Goal: Task Accomplishment & Management: Manage account settings

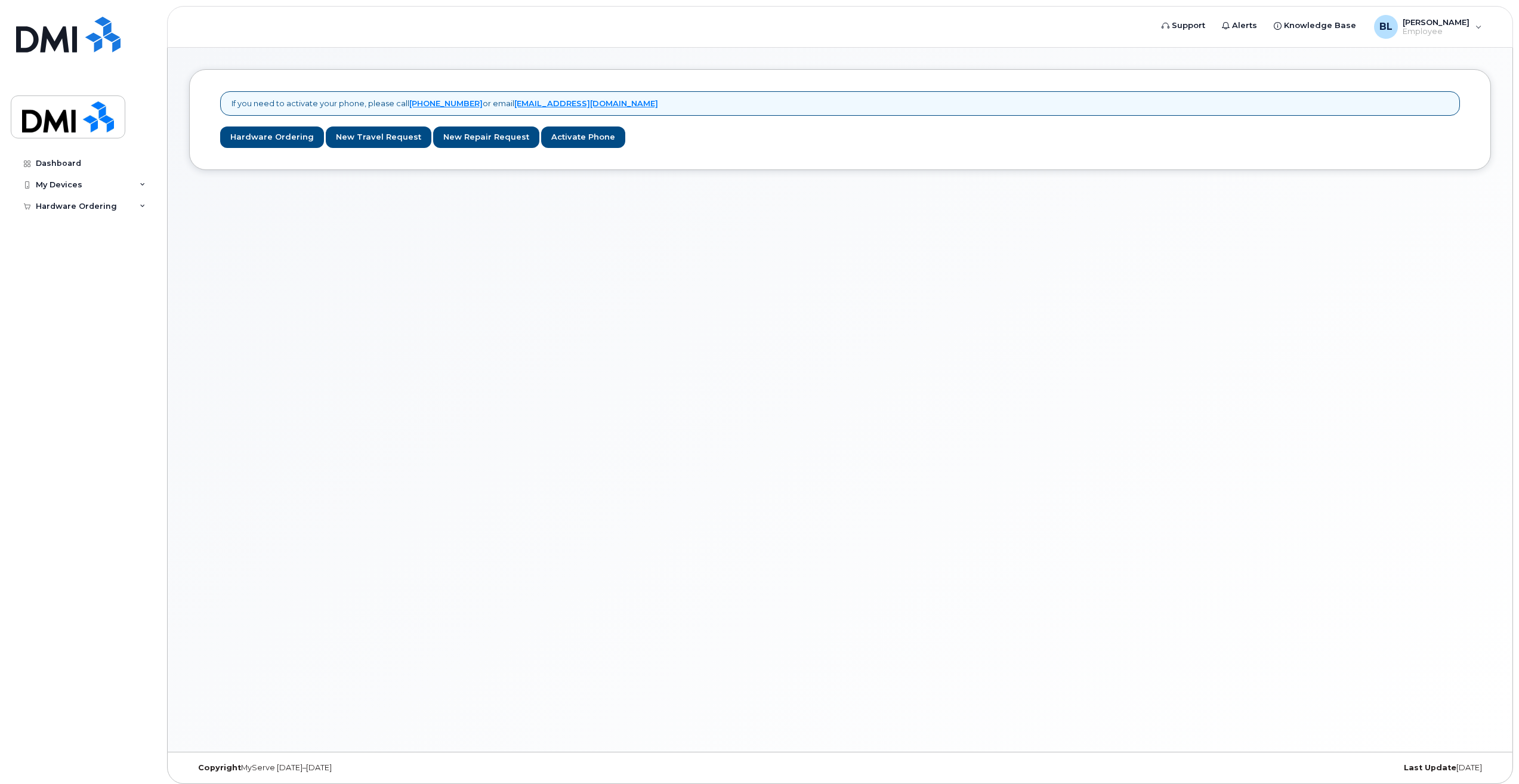
click at [1076, 308] on div "If you need to activate your phone, please call 1-877-689-8289 or email helpdes…" at bounding box center [839, 399] width 1345 height 703
click at [1429, 23] on span "[PERSON_NAME]" at bounding box center [1436, 22] width 66 height 10
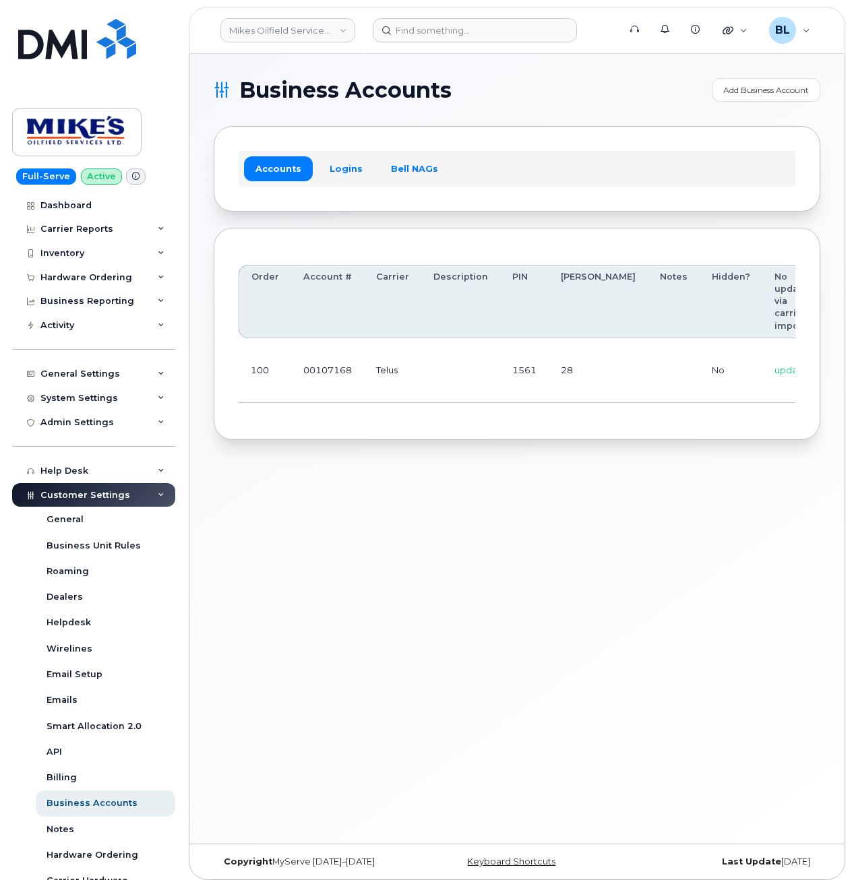
click at [338, 490] on div "Business Accounts Add Business Account Accounts Logins Bell NAGs Order Account …" at bounding box center [516, 449] width 655 height 790
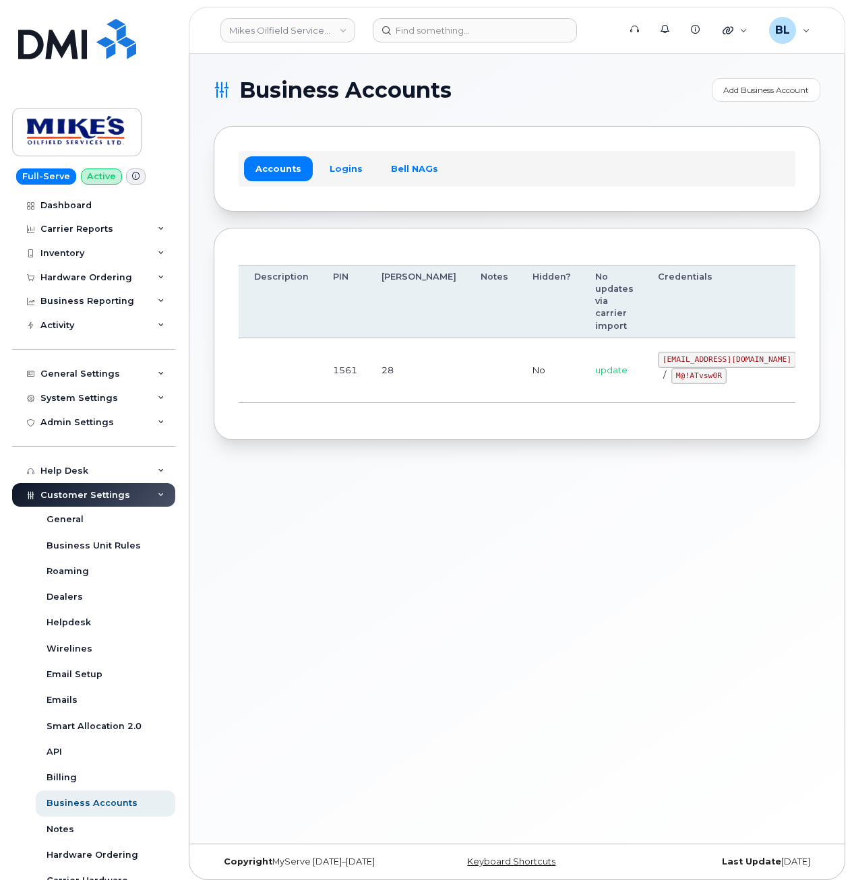
drag, startPoint x: 413, startPoint y: 362, endPoint x: 791, endPoint y: 361, distance: 377.5
drag, startPoint x: 586, startPoint y: 359, endPoint x: 755, endPoint y: 351, distance: 169.4
click at [704, 362] on td "mikes.oilfield@outlook.com / M@!ATvsw0R" at bounding box center [727, 370] width 162 height 65
copy code "mikes.oilfield@outlook.com"
click at [411, 434] on div "Order Account # Carrier Description PIN Bill Day Notes Hidden? No updates via c…" at bounding box center [517, 334] width 607 height 213
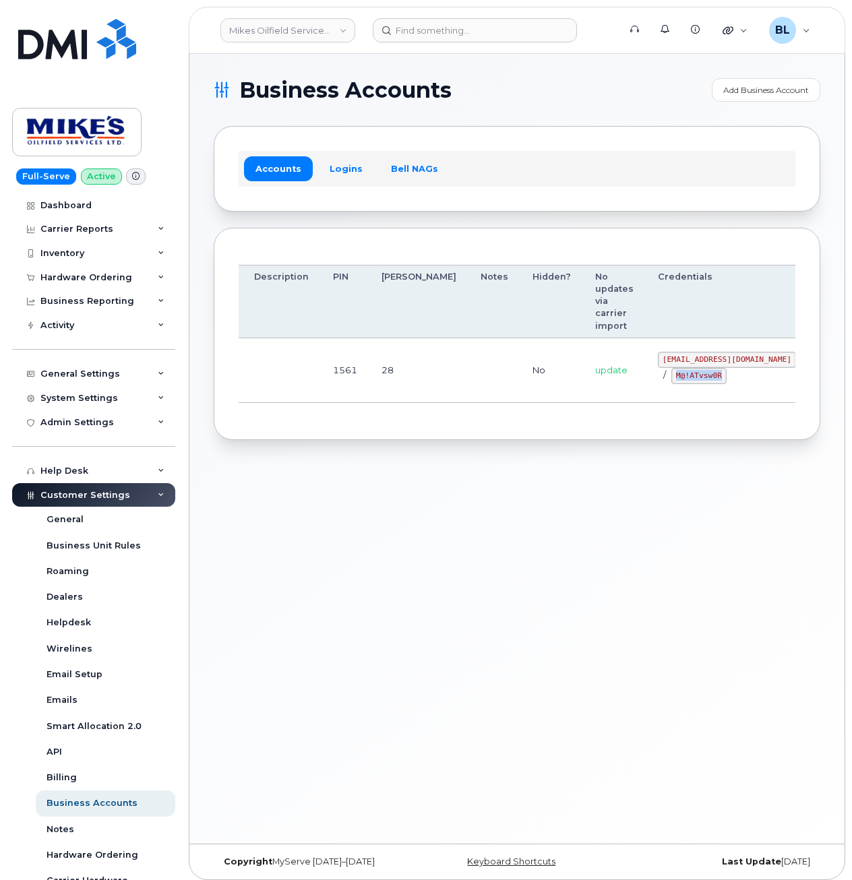
drag, startPoint x: 605, startPoint y: 375, endPoint x: 656, endPoint y: 377, distance: 50.6
click at [658, 377] on div "mikes.oilfield@outlook.com / M@!ATvsw0R" at bounding box center [727, 368] width 138 height 32
copy code "M@!ATvsw0R"
click at [208, 511] on div "Business Accounts Add Business Account Accounts Logins Bell NAGs Order Account …" at bounding box center [516, 449] width 655 height 790
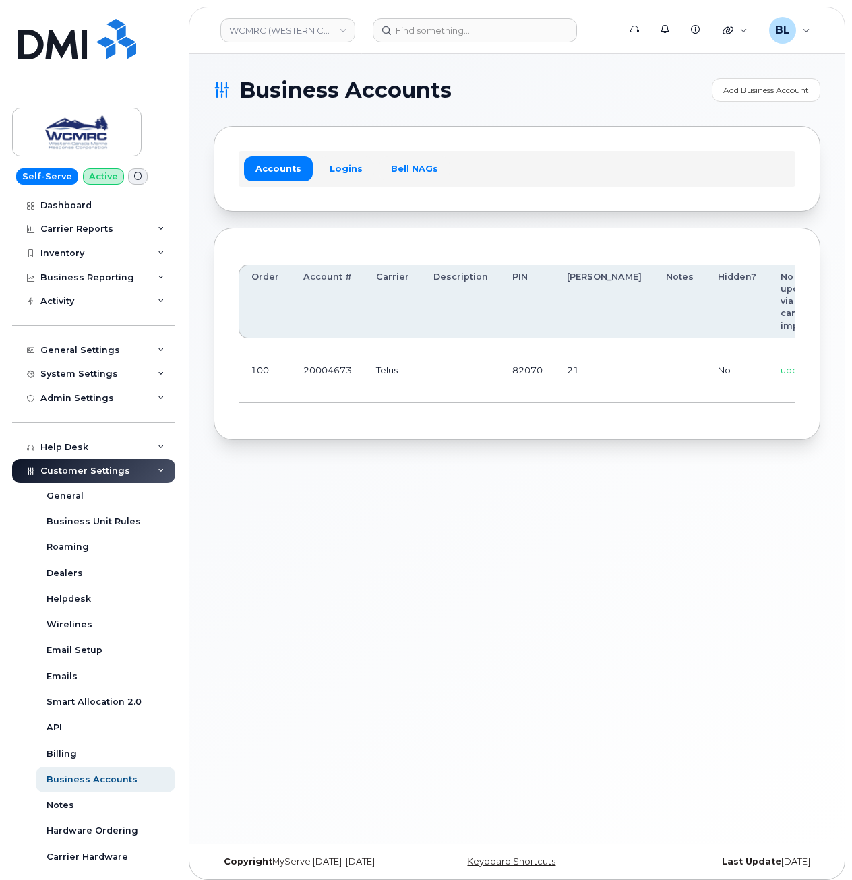
scroll to position [0, 126]
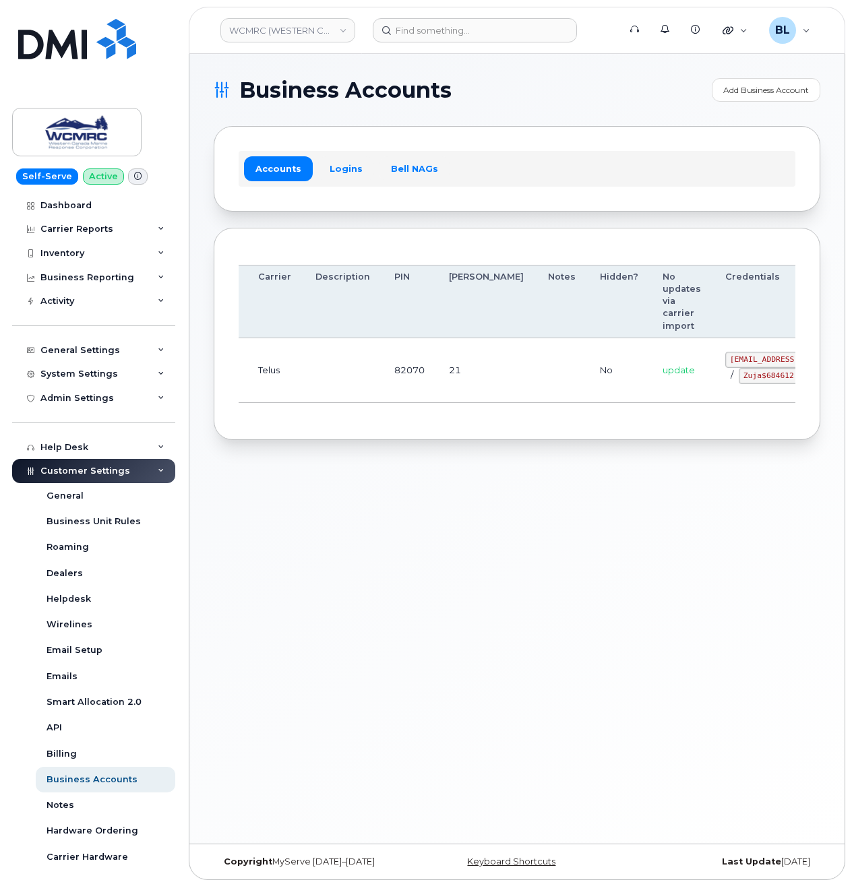
drag, startPoint x: 442, startPoint y: 360, endPoint x: 665, endPoint y: 371, distance: 224.1
drag, startPoint x: 655, startPoint y: 353, endPoint x: 708, endPoint y: 357, distance: 53.4
click at [708, 357] on td "ap@wcmrc.com / Zuja$684612" at bounding box center [786, 370] width 162 height 65
drag, startPoint x: 708, startPoint y: 357, endPoint x: 678, endPoint y: 353, distance: 29.9
click at [717, 355] on code "ap@wcmrc.com" at bounding box center [786, 360] width 138 height 16
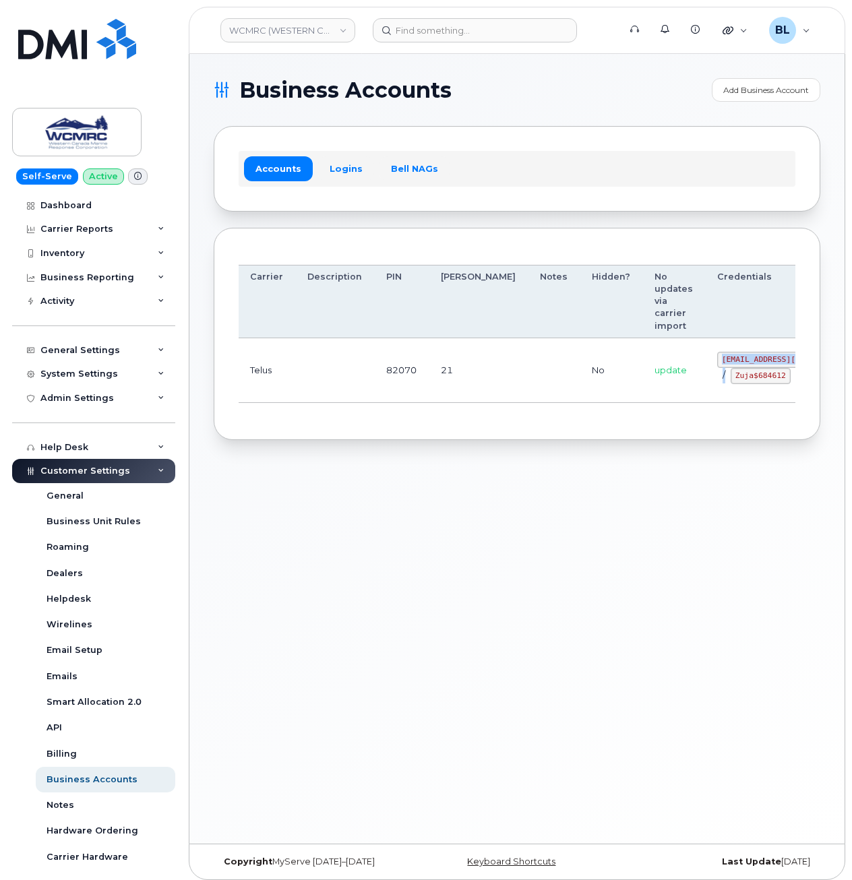
drag, startPoint x: 648, startPoint y: 355, endPoint x: 706, endPoint y: 364, distance: 58.7
click at [717, 364] on div "ap@wcmrc.com / Zuja$684612" at bounding box center [786, 368] width 138 height 32
drag, startPoint x: 706, startPoint y: 364, endPoint x: 693, endPoint y: 361, distance: 13.9
click at [717, 363] on div "ap@wcmrc.com / Zuja$684612" at bounding box center [786, 368] width 138 height 32
click at [717, 355] on code "ap@wcmrc.com" at bounding box center [786, 360] width 138 height 16
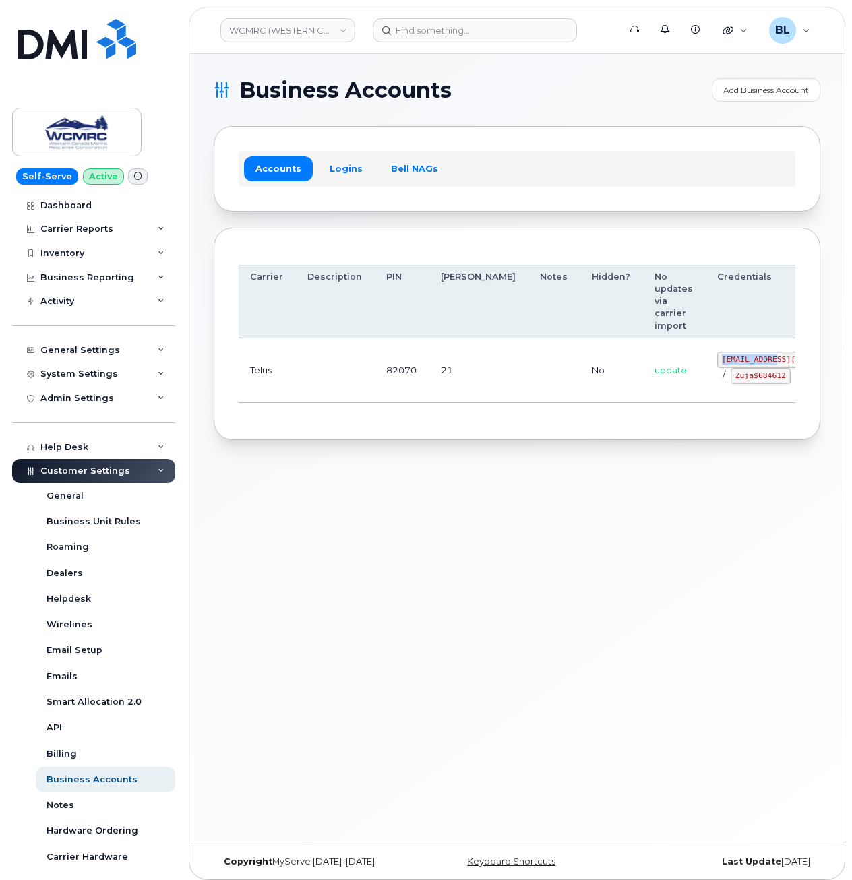
drag, startPoint x: 645, startPoint y: 353, endPoint x: 704, endPoint y: 359, distance: 59.7
click at [705, 359] on td "ap@wcmrc.com / Zuja$684612" at bounding box center [786, 370] width 162 height 65
copy code "ap@wcmrc.com"
drag, startPoint x: 650, startPoint y: 384, endPoint x: 701, endPoint y: 386, distance: 51.3
click at [731, 384] on code "Zuja$684612" at bounding box center [761, 376] width 60 height 16
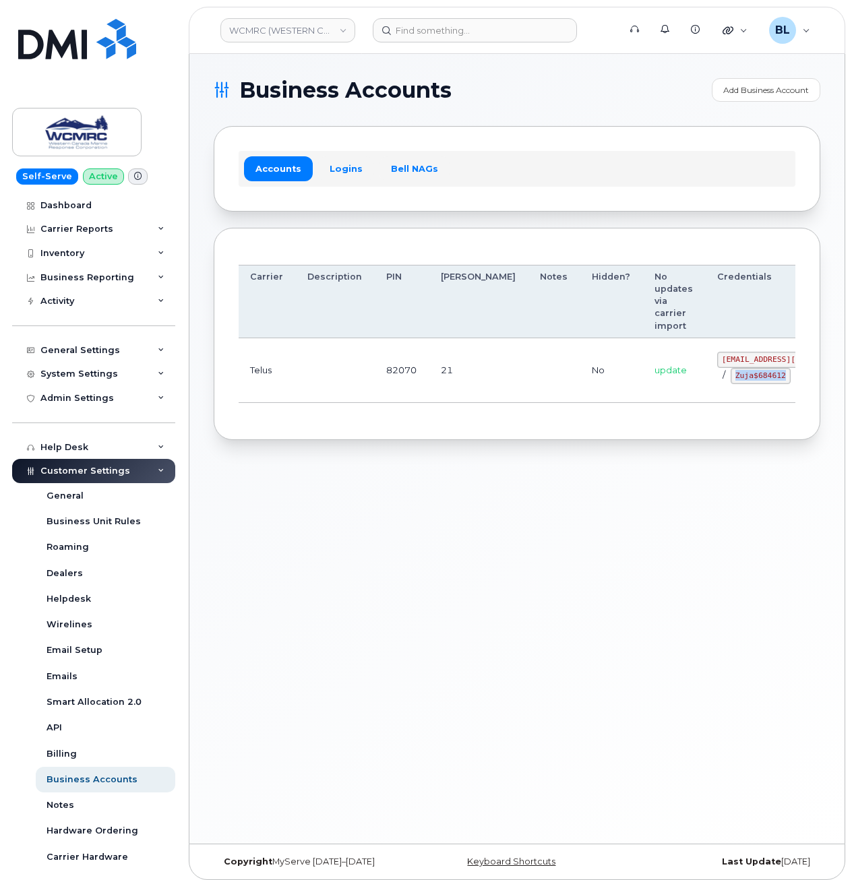
copy code "Zuja$684612"
click at [346, 512] on div "Business Accounts Add Business Account Accounts Logins Bell NAGs Order Account …" at bounding box center [516, 449] width 655 height 790
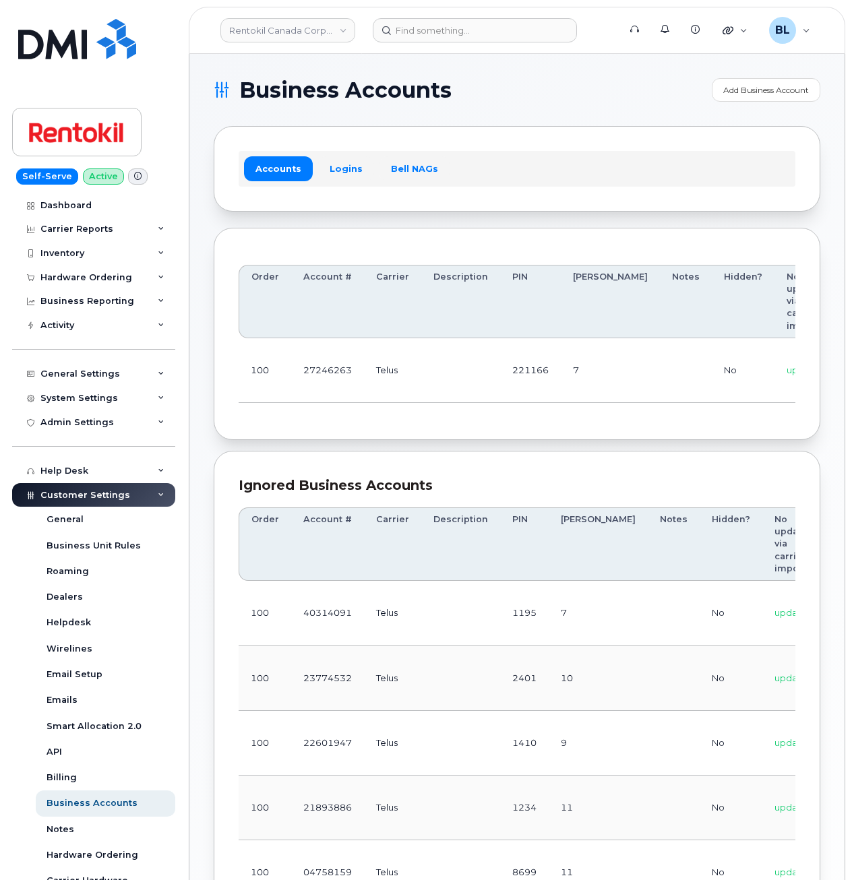
scroll to position [0, 187]
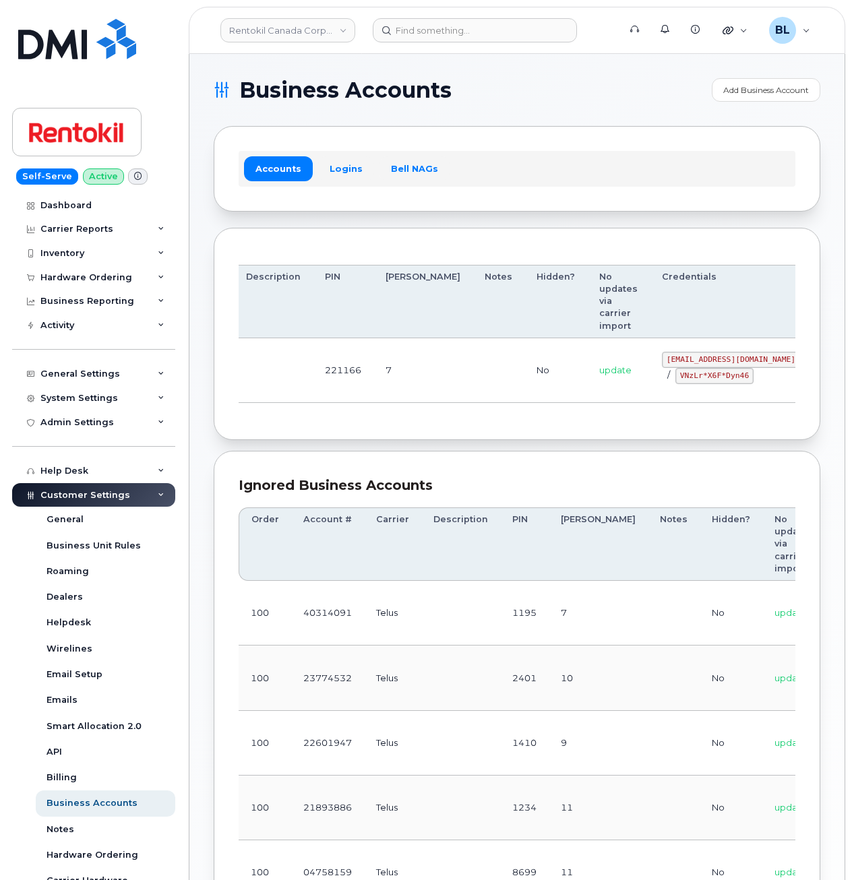
drag, startPoint x: 756, startPoint y: 356, endPoint x: 804, endPoint y: 355, distance: 47.2
drag, startPoint x: 593, startPoint y: 355, endPoint x: 704, endPoint y: 361, distance: 110.8
click at [704, 361] on code "malorie.bell@rentokil.com" at bounding box center [731, 360] width 138 height 16
copy code "malorie.bell@rentokil.com"
drag, startPoint x: 451, startPoint y: 380, endPoint x: 567, endPoint y: 401, distance: 117.9
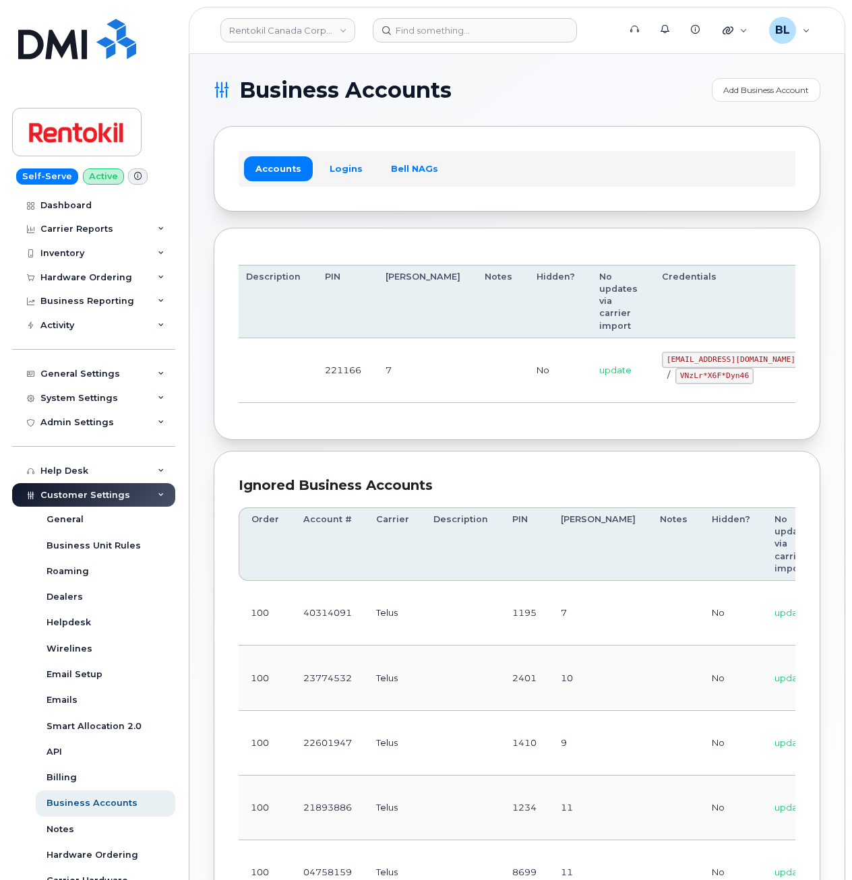
click at [473, 380] on td at bounding box center [499, 370] width 52 height 65
drag, startPoint x: 613, startPoint y: 373, endPoint x: 683, endPoint y: 375, distance: 70.2
click at [683, 375] on div "malorie.bell@rentokil.com / VNzLr*X6F*Dyn46" at bounding box center [731, 368] width 138 height 32
copy code "VNzLr*X6F*Dyn46"
drag, startPoint x: 365, startPoint y: 349, endPoint x: 365, endPoint y: 320, distance: 29.0
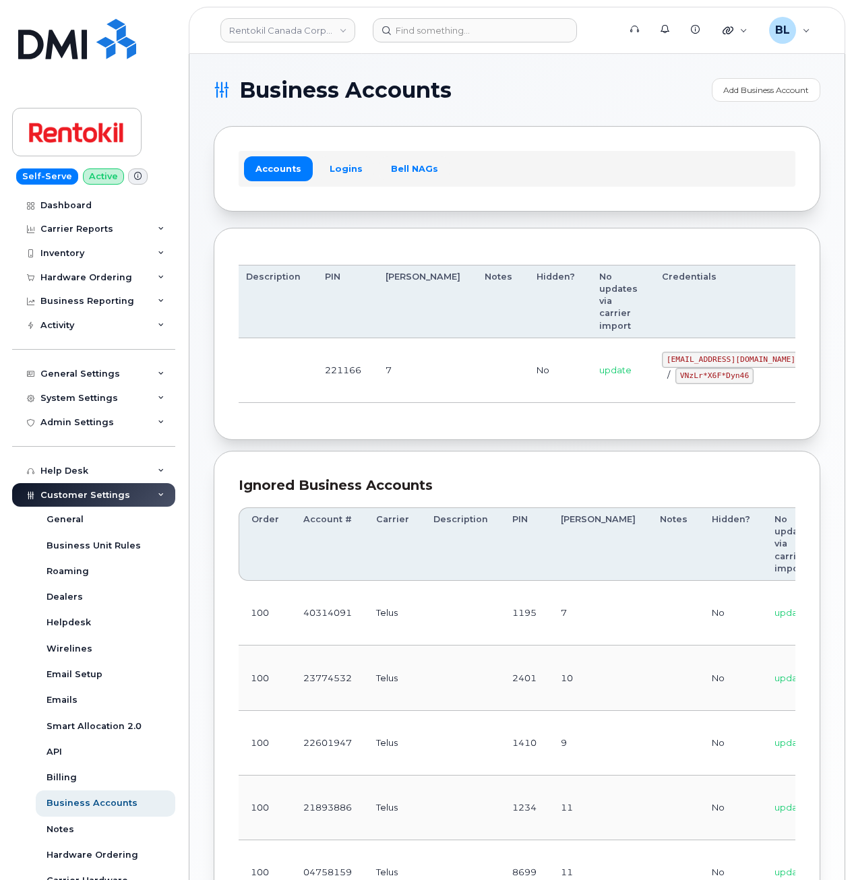
click at [365, 326] on table "Order Account # Carrier Description PIN Bill Day Notes Hidden? No updates via c…" at bounding box center [470, 334] width 839 height 139
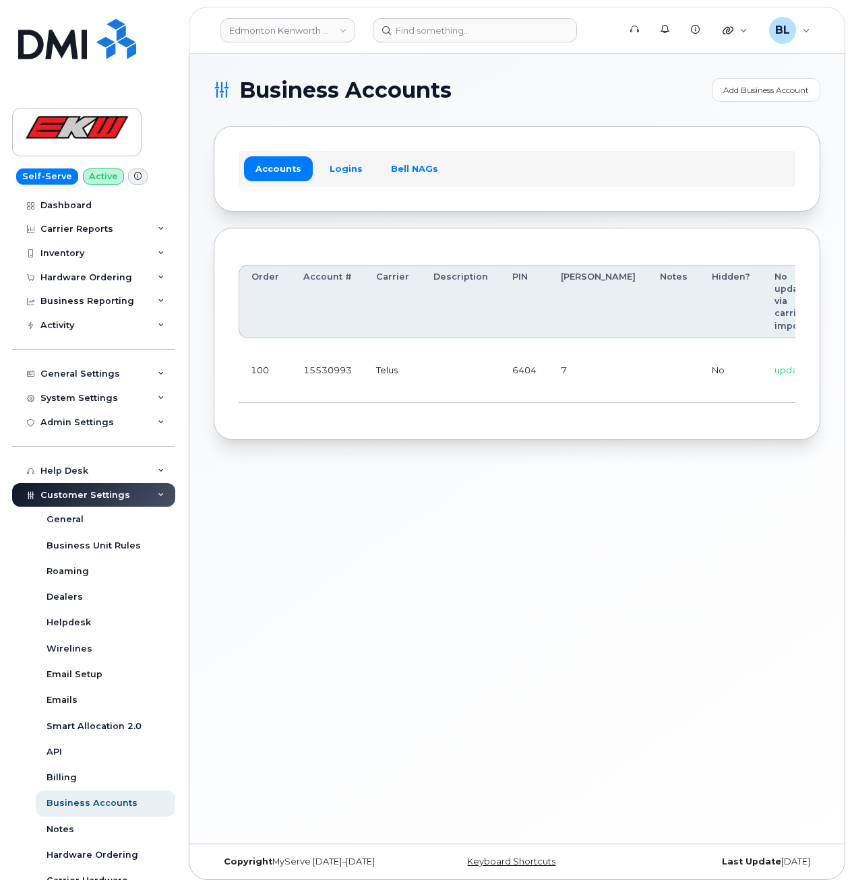
scroll to position [7, 0]
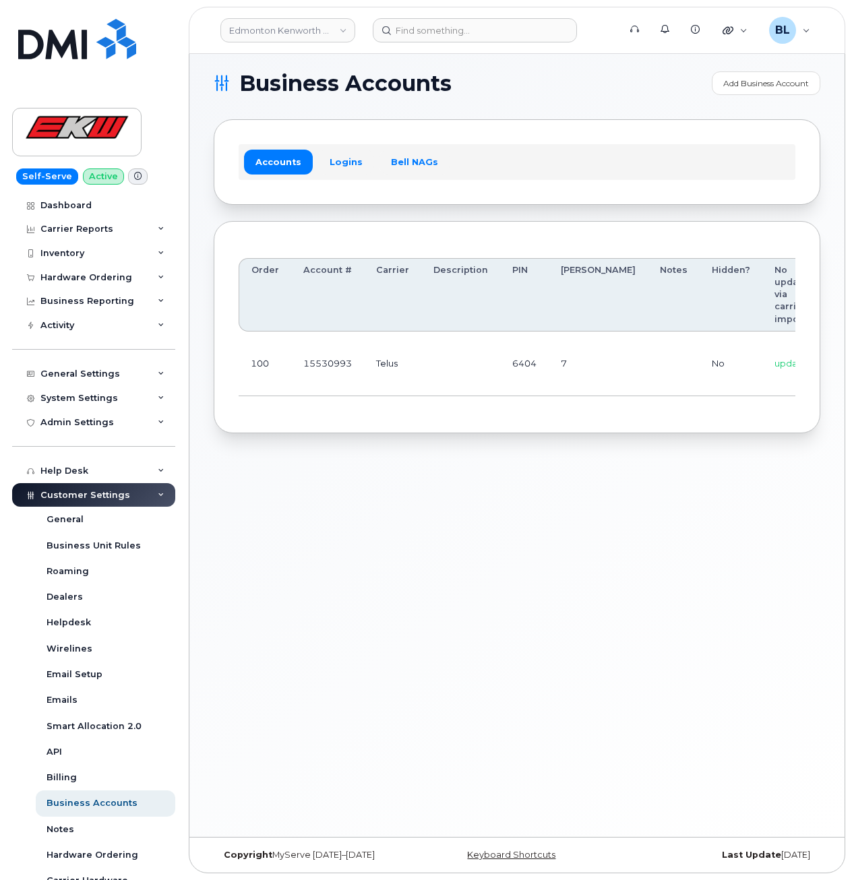
drag, startPoint x: 476, startPoint y: 340, endPoint x: 776, endPoint y: 347, distance: 300.1
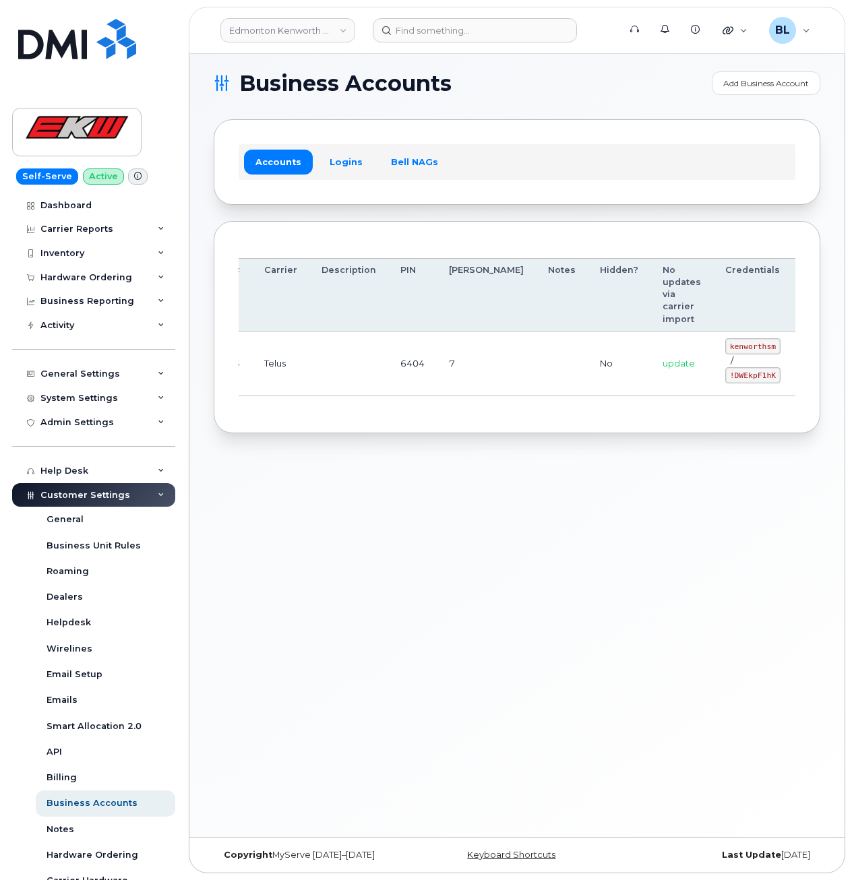
drag, startPoint x: 686, startPoint y: 356, endPoint x: 831, endPoint y: 354, distance: 145.6
drag, startPoint x: 661, startPoint y: 346, endPoint x: 702, endPoint y: 348, distance: 41.2
click at [725, 348] on code "kenworthsm" at bounding box center [752, 346] width 55 height 16
copy code "kenworthsm"
drag, startPoint x: 657, startPoint y: 380, endPoint x: 705, endPoint y: 386, distance: 48.2
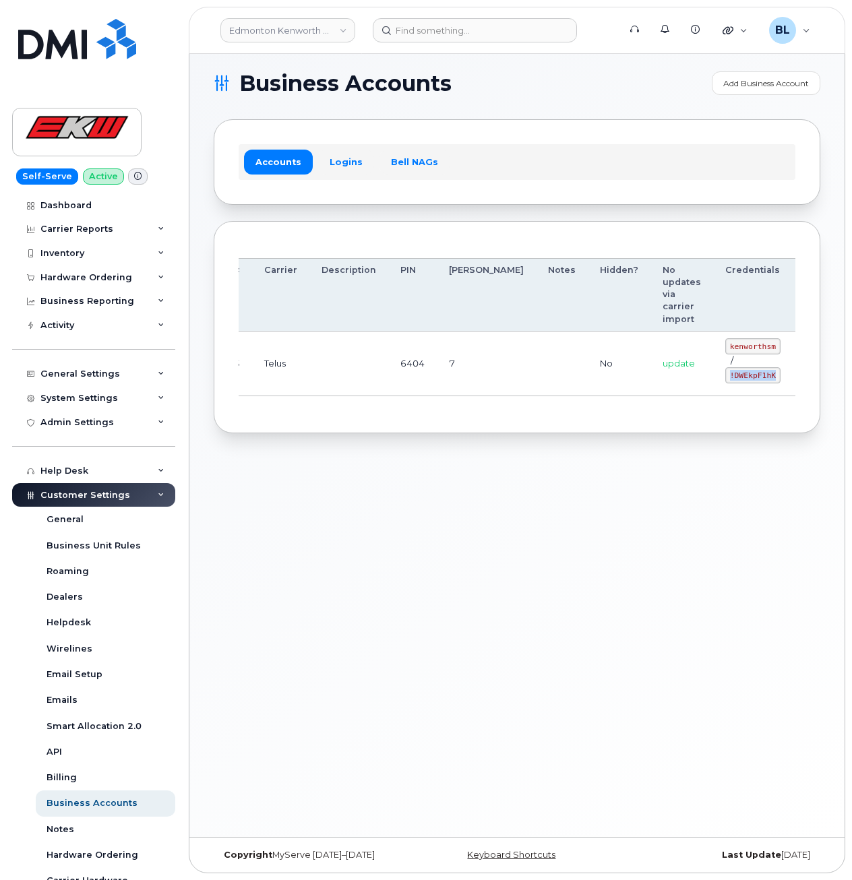
click at [713, 386] on td "kenworthsm / !DWEkpF1hK" at bounding box center [753, 364] width 80 height 65
copy code "!DWEkpF1hK"
drag, startPoint x: 326, startPoint y: 525, endPoint x: 345, endPoint y: 367, distance: 158.9
click at [326, 525] on div "Business Accounts Add Business Account Accounts Logins Bell NAGs Order Account …" at bounding box center [516, 442] width 655 height 790
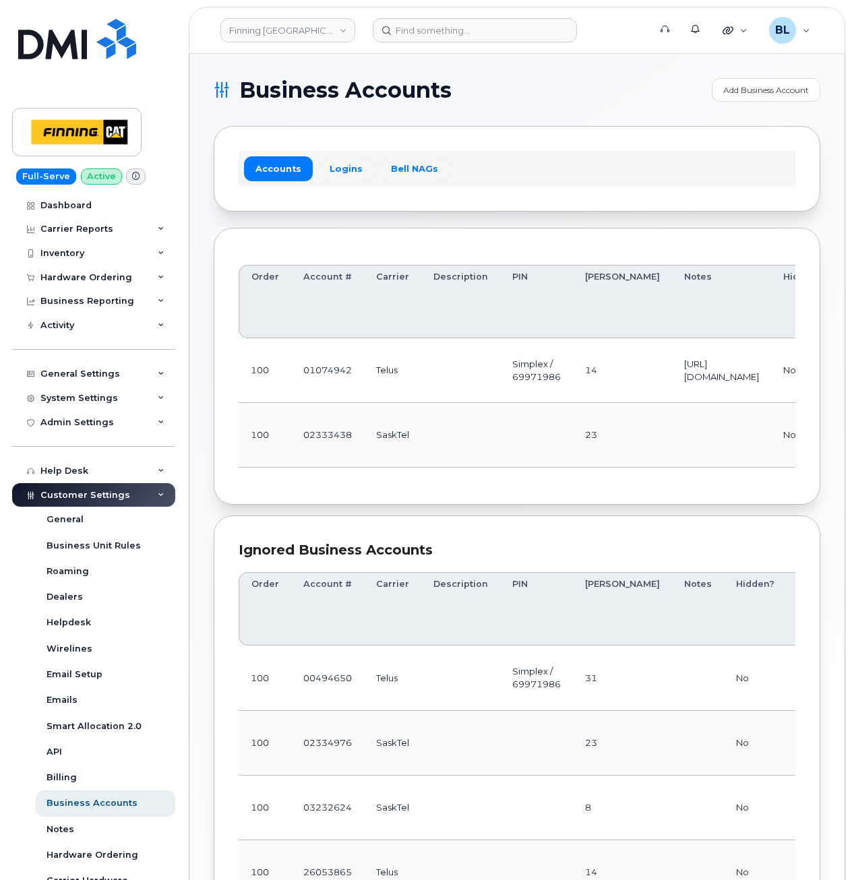
scroll to position [0, 320]
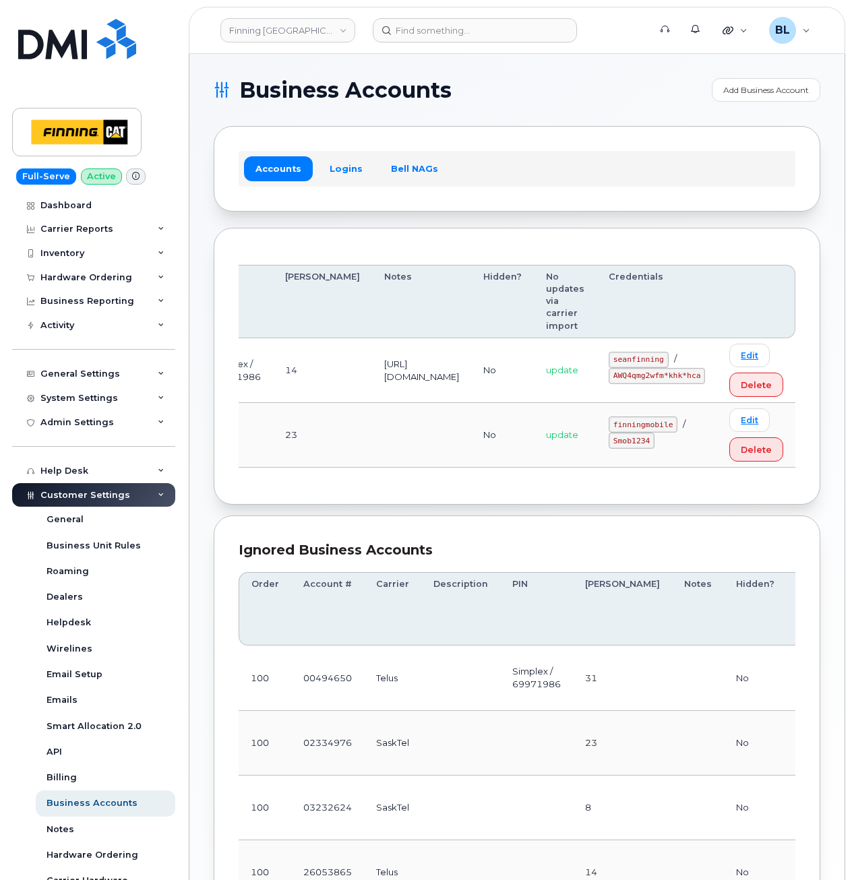
drag, startPoint x: 556, startPoint y: 453, endPoint x: 725, endPoint y: 434, distance: 170.2
drag, startPoint x: 613, startPoint y: 360, endPoint x: 674, endPoint y: 363, distance: 61.4
click at [674, 363] on td "seanfinning / AWQ4qmg2wfm*khk*hca" at bounding box center [657, 370] width 121 height 65
copy code "seanfinning"
drag, startPoint x: 624, startPoint y: 376, endPoint x: 637, endPoint y: 378, distance: 13.0
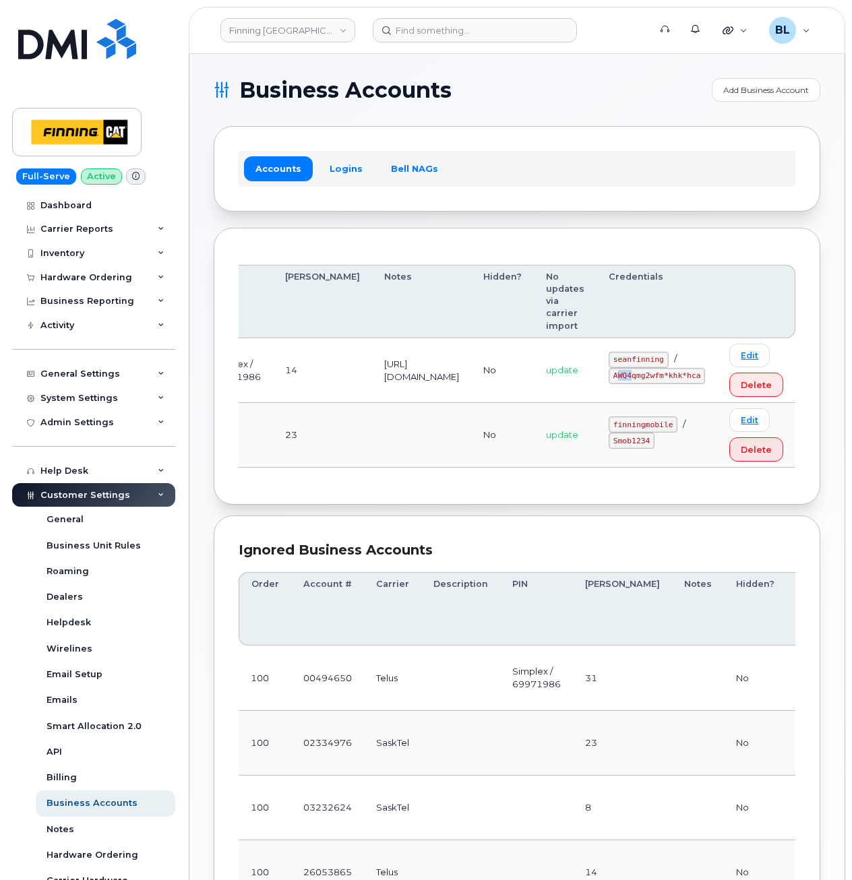
click at [637, 378] on code "AWQ4qmg2wfm*khk*hca" at bounding box center [657, 376] width 96 height 16
drag, startPoint x: 637, startPoint y: 378, endPoint x: 619, endPoint y: 377, distance: 17.5
click at [619, 377] on code "AWQ4qmg2wfm*khk*hca" at bounding box center [657, 376] width 96 height 16
drag, startPoint x: 619, startPoint y: 377, endPoint x: 706, endPoint y: 378, distance: 87.0
click at [705, 378] on code "AWQ4qmg2wfm*khk*hca" at bounding box center [657, 376] width 96 height 16
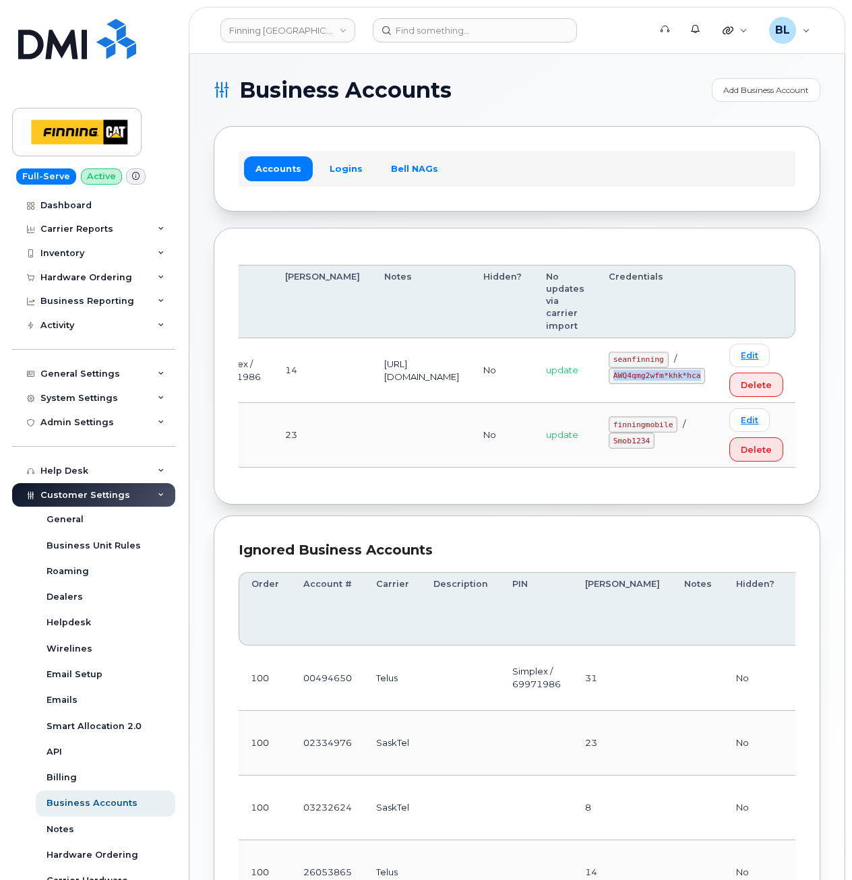
copy code "AWQ4qmg2wfm*khk*hca"
drag, startPoint x: 456, startPoint y: 427, endPoint x: 453, endPoint y: 375, distance: 51.3
click at [456, 423] on td at bounding box center [421, 435] width 99 height 65
